Goal: Check status: Check status

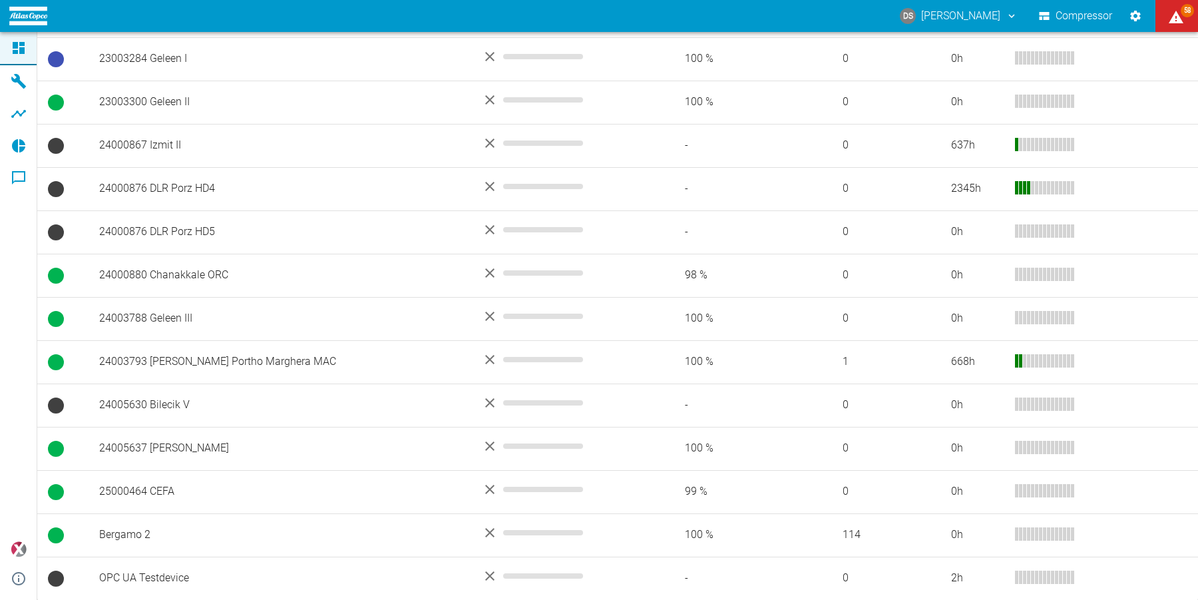
scroll to position [323, 0]
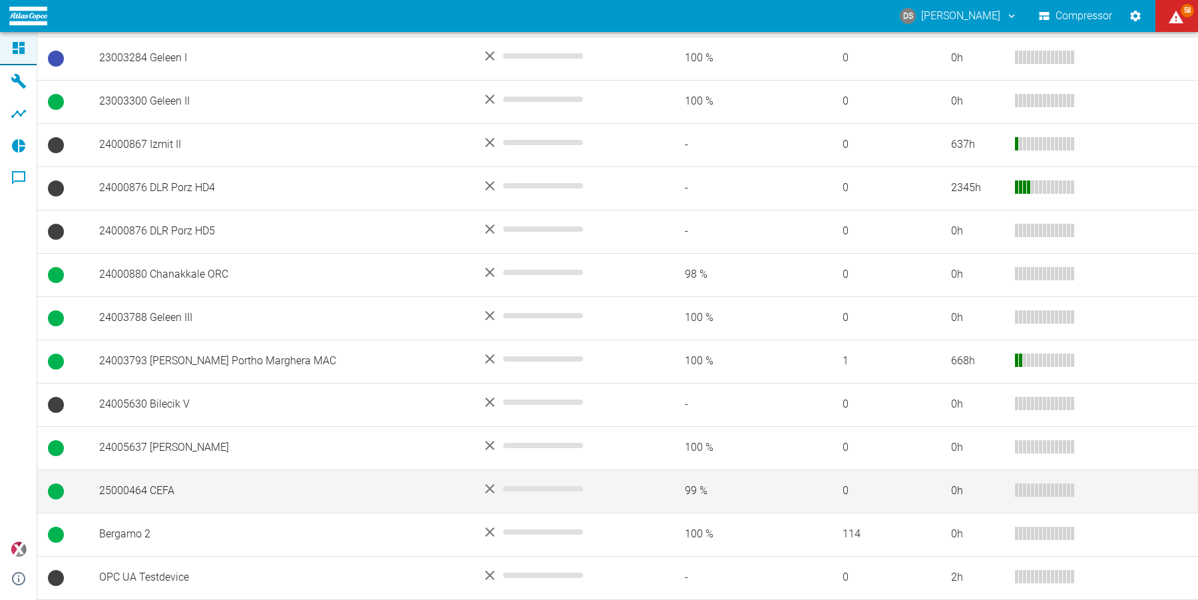
click at [140, 492] on td "25000464 CEFA" at bounding box center [279, 490] width 383 height 43
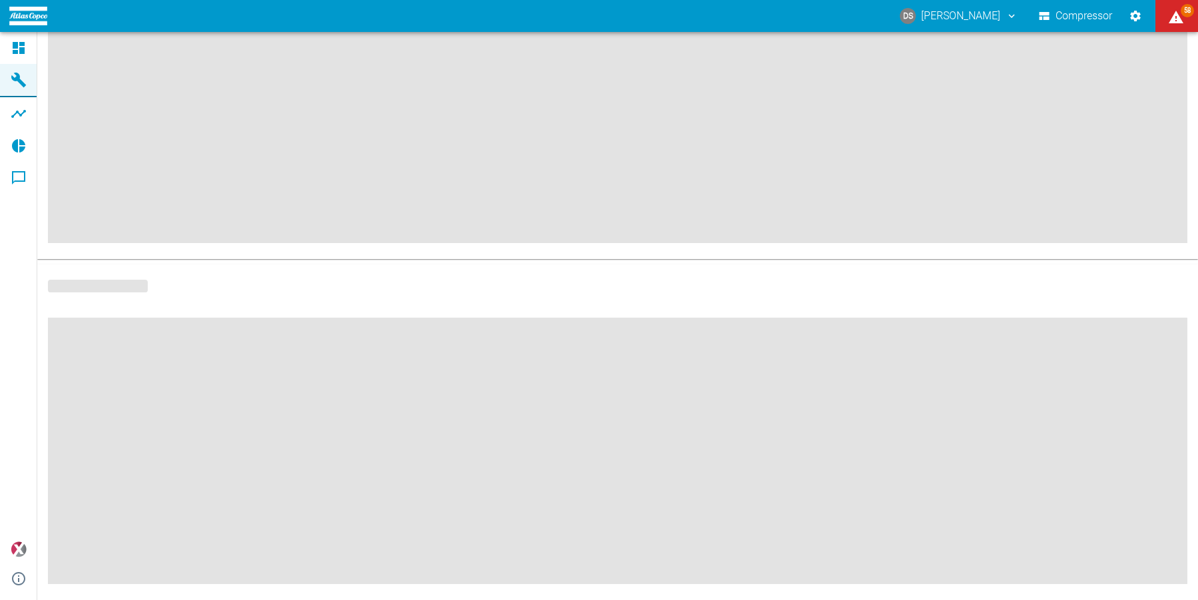
scroll to position [207, 0]
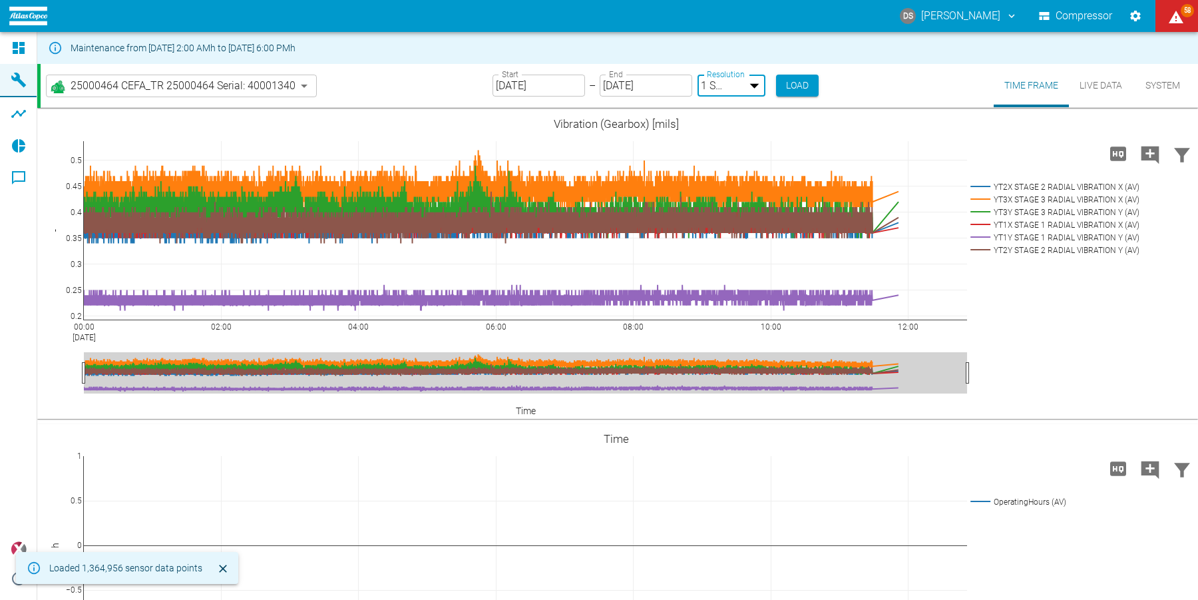
click at [740, 86] on body "DS [PERSON_NAME] Compressor 58 Dashboard Machines Analyses Reports Comments pow…" at bounding box center [599, 300] width 1198 height 600
type input "2min"
click at [789, 85] on button "Load" at bounding box center [798, 86] width 43 height 22
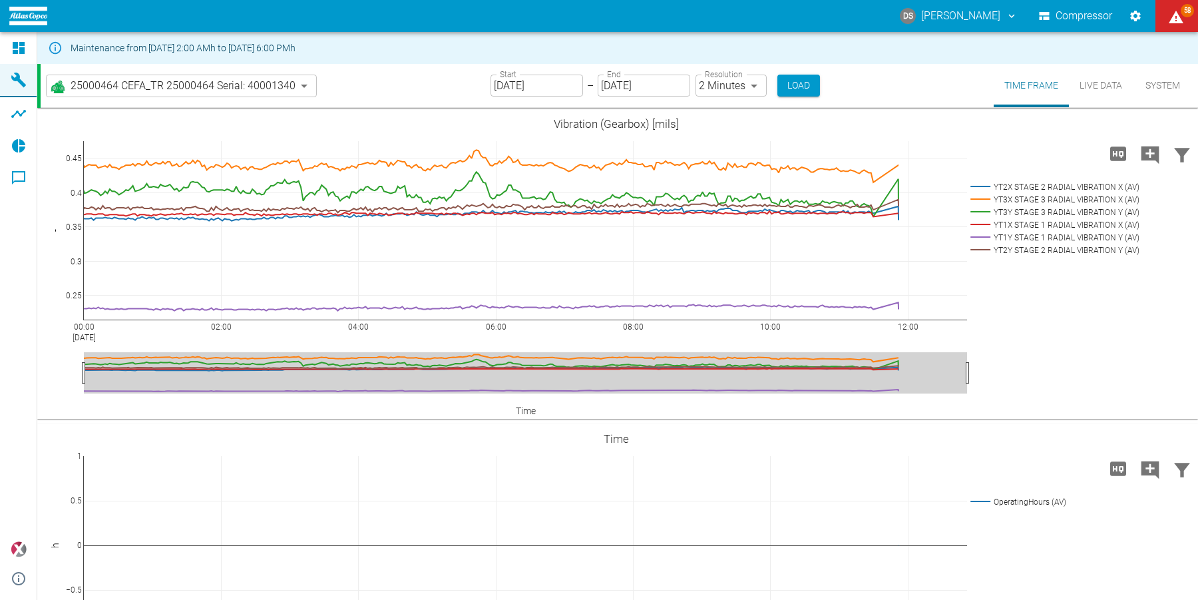
click at [552, 84] on input "[DATE]" at bounding box center [536, 86] width 92 height 22
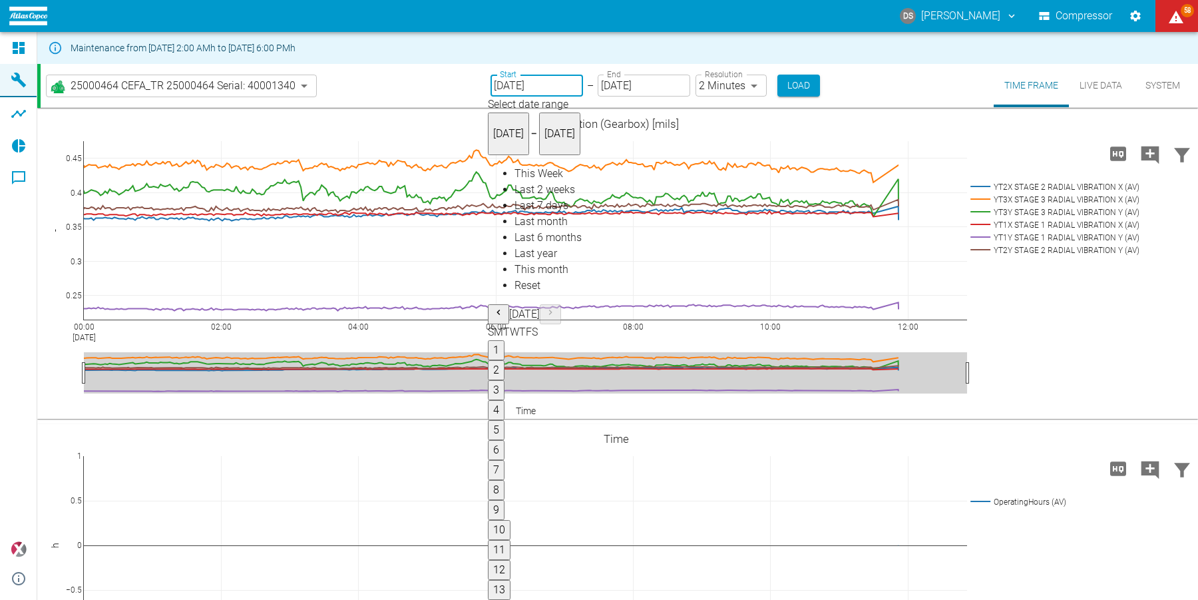
type input "[DATE]"
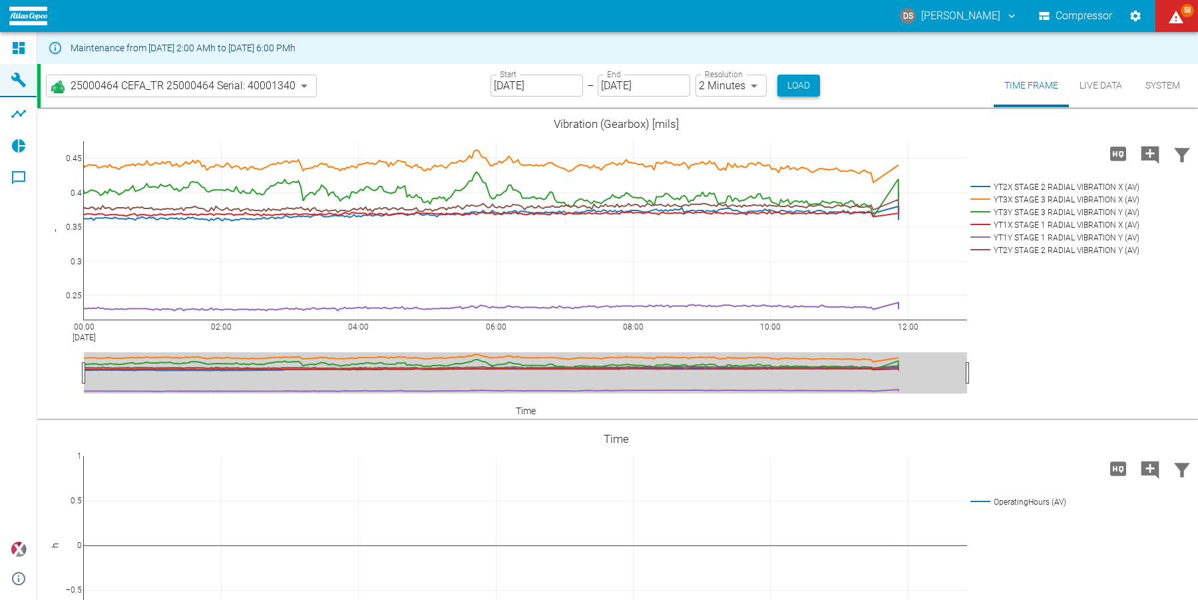
click at [798, 81] on button "Load" at bounding box center [798, 86] width 43 height 22
